Goal: Task Accomplishment & Management: Complete application form

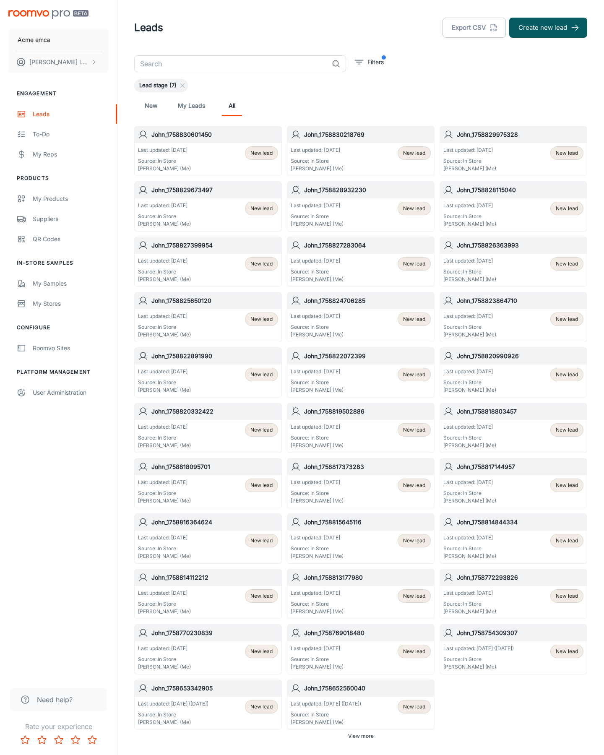
click at [548, 28] on button "Create new lead" at bounding box center [548, 28] width 78 height 20
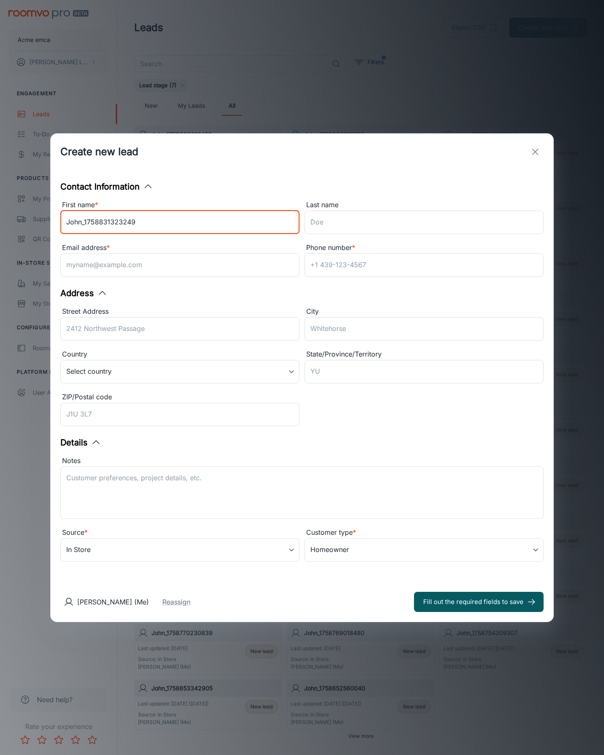
type input "John_1758831323249"
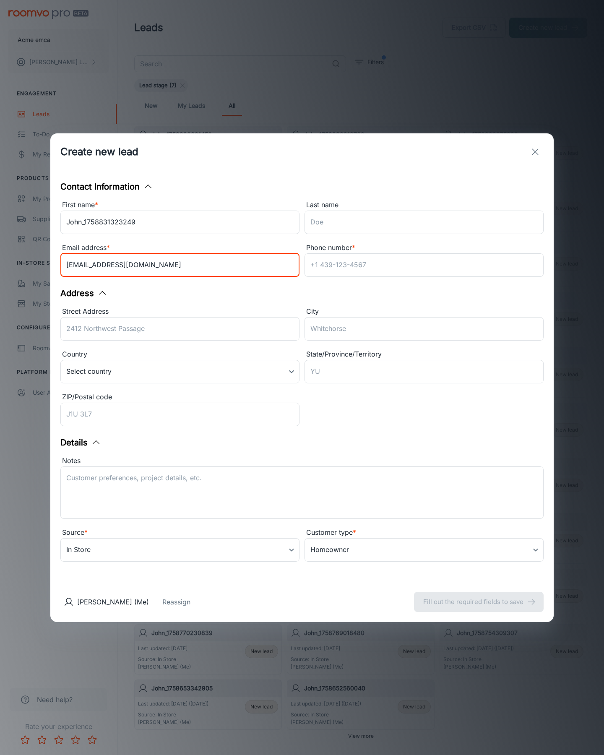
type input "[EMAIL_ADDRESS][DOMAIN_NAME]"
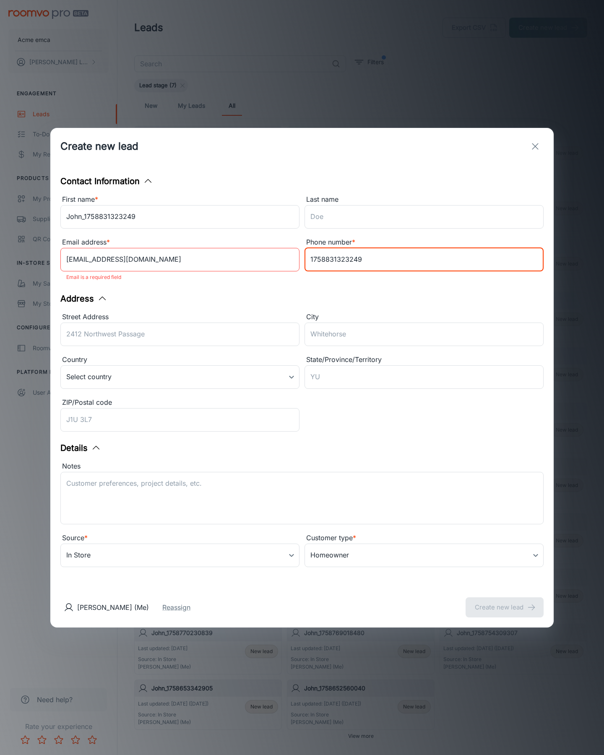
type input "1758831323249"
click at [505, 601] on button "Create new lead" at bounding box center [505, 607] width 78 height 20
